Goal: Transaction & Acquisition: Purchase product/service

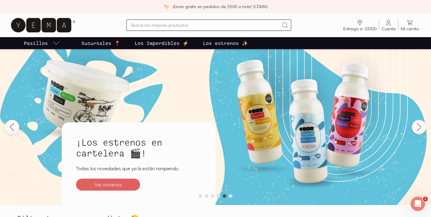
click at [161, 2] on div "¡Envío gratis en pedidos de $500 o más! (CDMX)" at bounding box center [215, 6] width 431 height 13
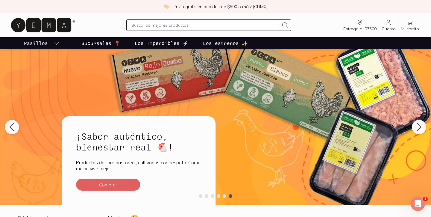
click at [155, 23] on input "text" at bounding box center [204, 25] width 147 height 7
click at [389, 24] on icon at bounding box center [388, 22] width 7 height 7
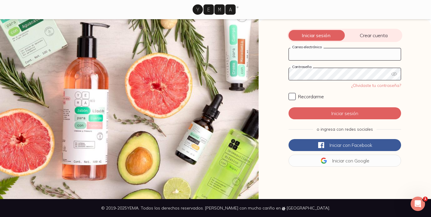
type input "[EMAIL_ADDRESS][DOMAIN_NAME]"
click at [294, 94] on input "Recordarme" at bounding box center [292, 96] width 7 height 7
checkbox input "true"
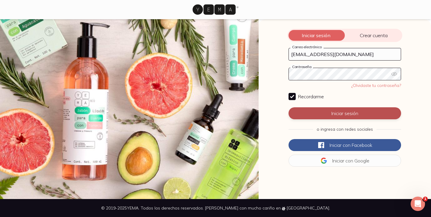
click at [309, 114] on button "Iniciar sesión" at bounding box center [345, 113] width 113 height 12
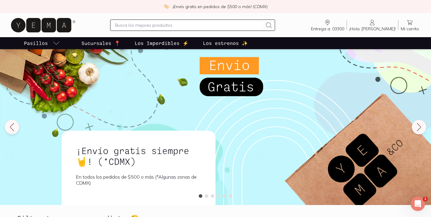
click at [165, 25] on input "text" at bounding box center [188, 25] width 147 height 7
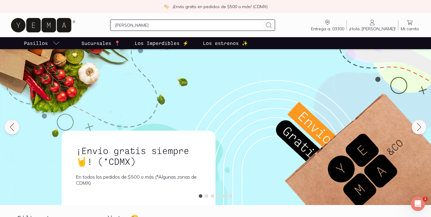
type input "pinole"
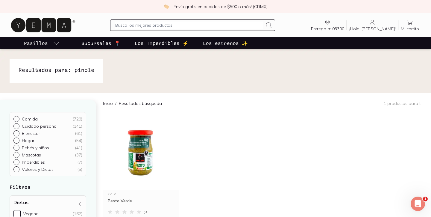
click at [145, 25] on input "text" at bounding box center [188, 25] width 147 height 7
type input "[PERSON_NAME]"
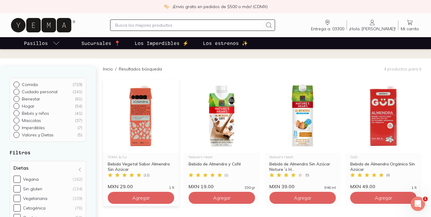
scroll to position [36, 0]
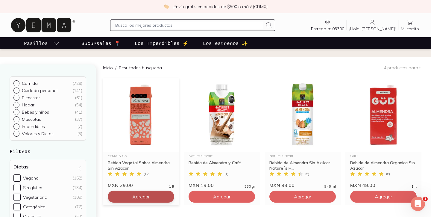
click at [139, 199] on span "Agregar" at bounding box center [140, 196] width 17 height 6
click at [167, 197] on icon at bounding box center [168, 196] width 5 height 5
type input "2"
click at [158, 27] on input "text" at bounding box center [188, 25] width 147 height 7
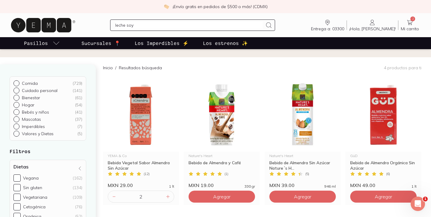
type input "leche soya"
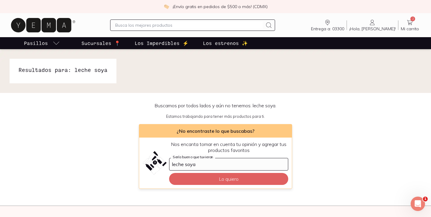
click at [153, 25] on input "text" at bounding box center [188, 25] width 147 height 7
type input "atun"
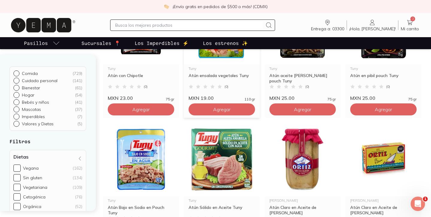
scroll to position [274, 0]
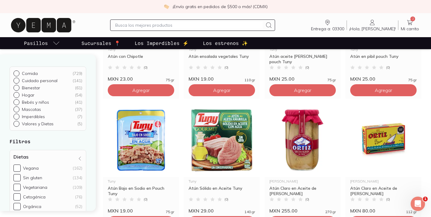
click at [154, 24] on input "text" at bounding box center [188, 25] width 147 height 7
type input "mascabado"
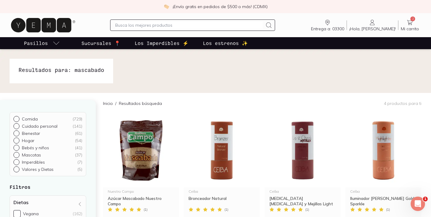
click at [160, 26] on input "text" at bounding box center [188, 25] width 147 height 7
type input "rajas"
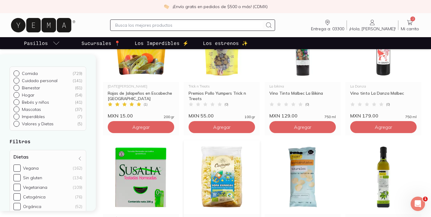
scroll to position [82, 0]
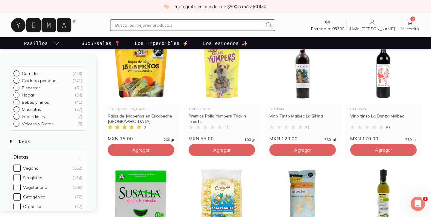
click at [129, 28] on input "text" at bounding box center [188, 25] width 147 height 7
type input "mazapan"
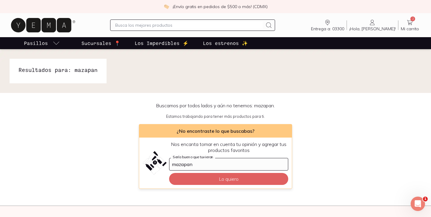
click at [163, 25] on input "text" at bounding box center [188, 25] width 147 height 7
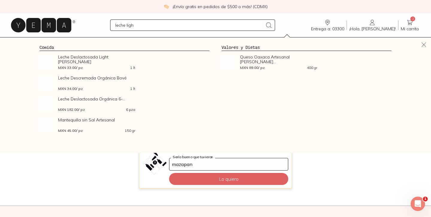
type input "leche light"
